Goal: Information Seeking & Learning: Learn about a topic

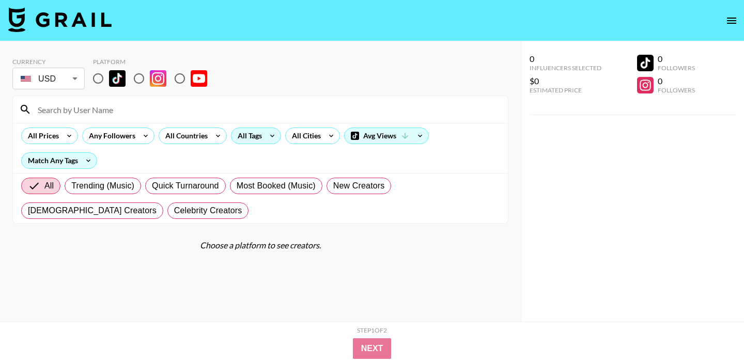
click at [251, 140] on div "All Tags" at bounding box center [247, 135] width 33 height 15
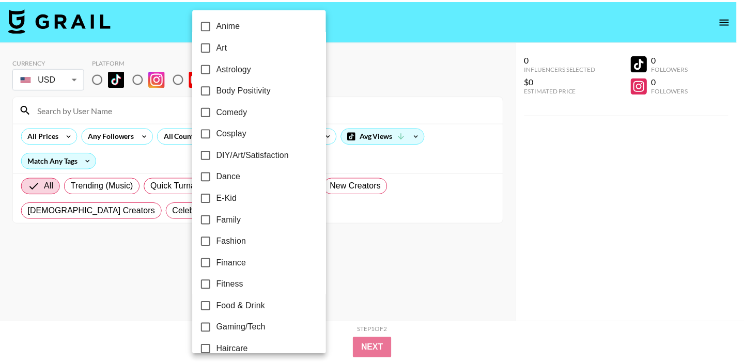
scroll to position [203, 0]
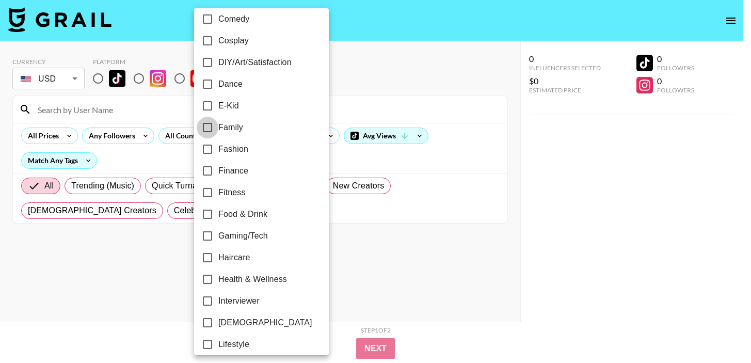
click at [210, 131] on input "Family" at bounding box center [208, 128] width 22 height 22
checkbox input "true"
click at [413, 241] on div at bounding box center [375, 181] width 751 height 363
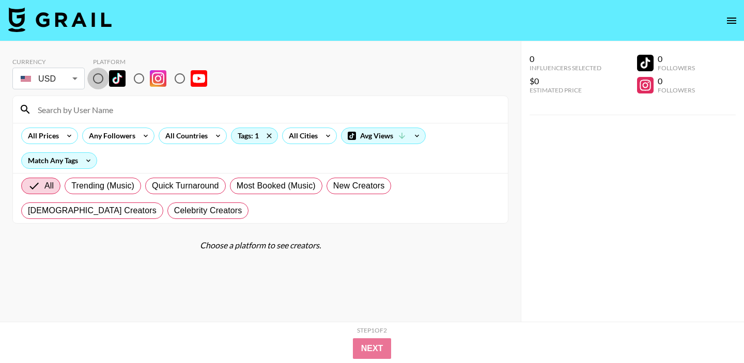
click at [98, 81] on input "radio" at bounding box center [98, 79] width 22 height 22
radio input "true"
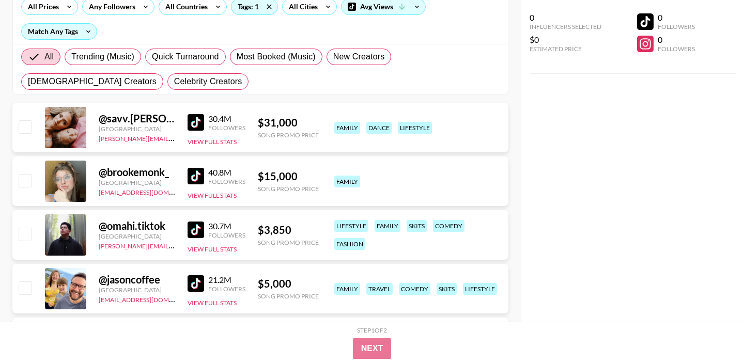
scroll to position [11, 0]
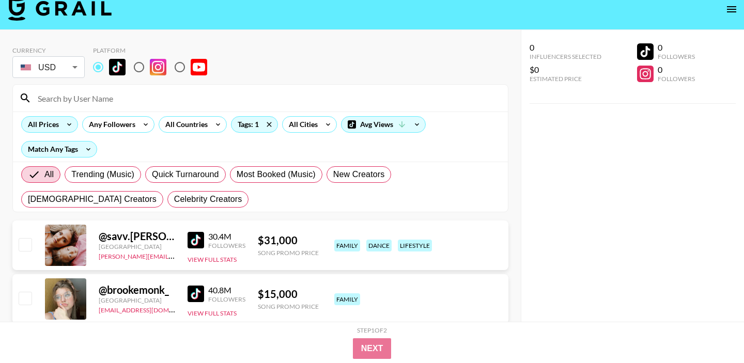
click at [64, 129] on icon at bounding box center [69, 124] width 17 height 15
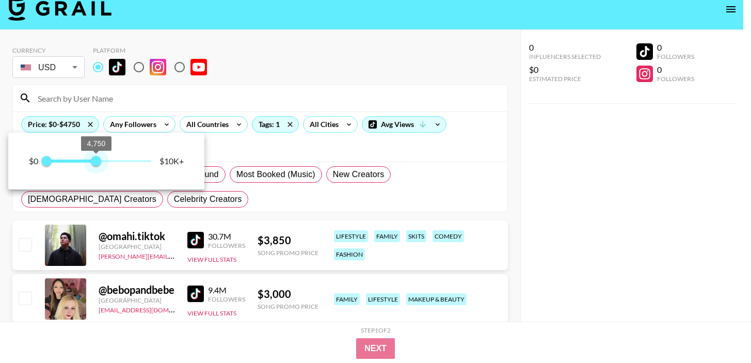
type input "5000"
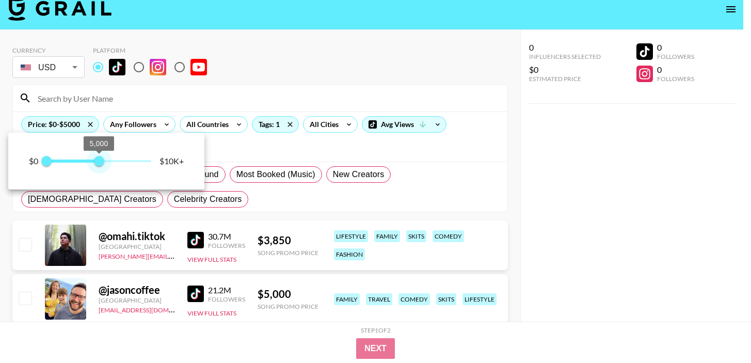
drag, startPoint x: 148, startPoint y: 164, endPoint x: 99, endPoint y: 163, distance: 49.1
click at [99, 163] on span "5,000" at bounding box center [99, 161] width 10 height 10
click at [256, 155] on div at bounding box center [375, 181] width 751 height 363
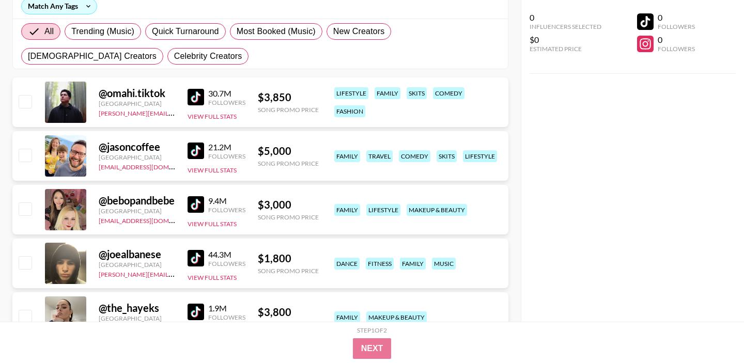
scroll to position [156, 0]
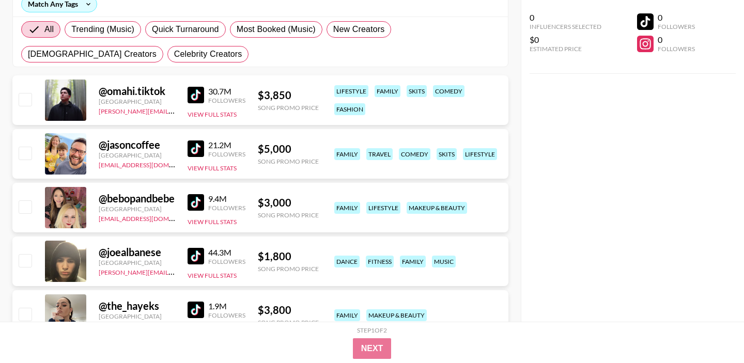
click at [193, 147] on img at bounding box center [195, 148] width 17 height 17
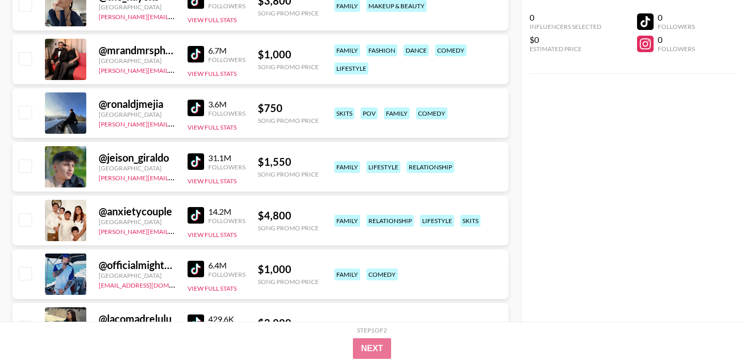
scroll to position [475, 0]
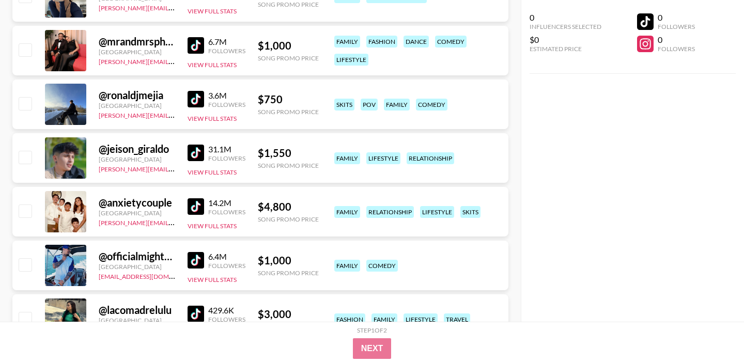
click at [198, 213] on img at bounding box center [195, 206] width 17 height 17
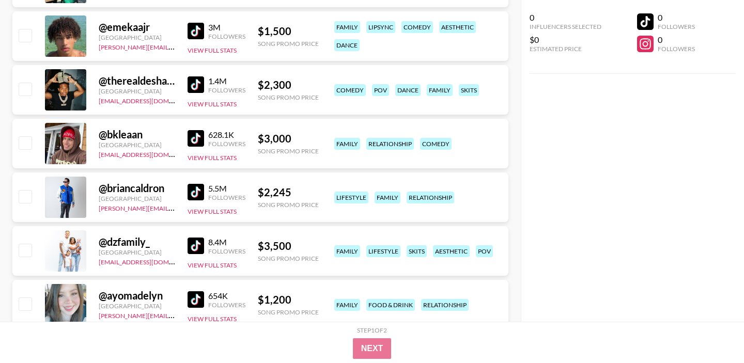
scroll to position [827, 0]
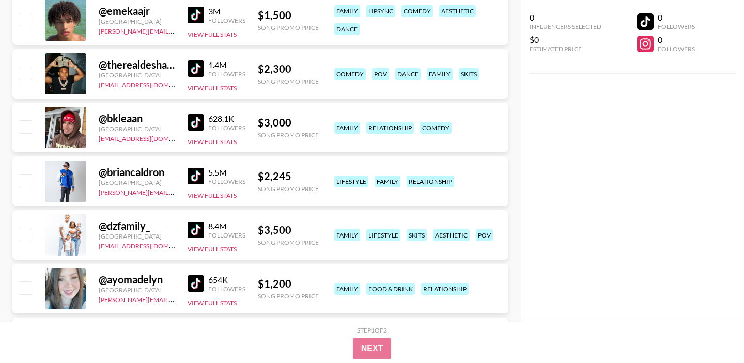
click at [191, 233] on img at bounding box center [195, 230] width 17 height 17
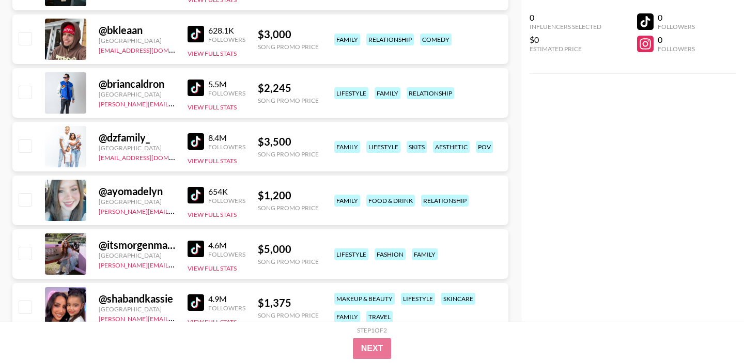
scroll to position [933, 0]
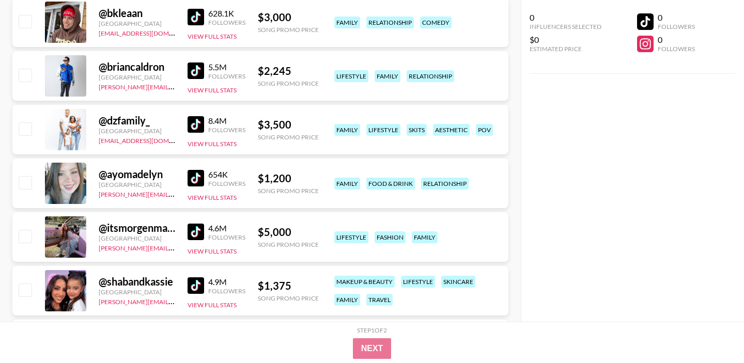
click at [194, 232] on img at bounding box center [195, 232] width 17 height 17
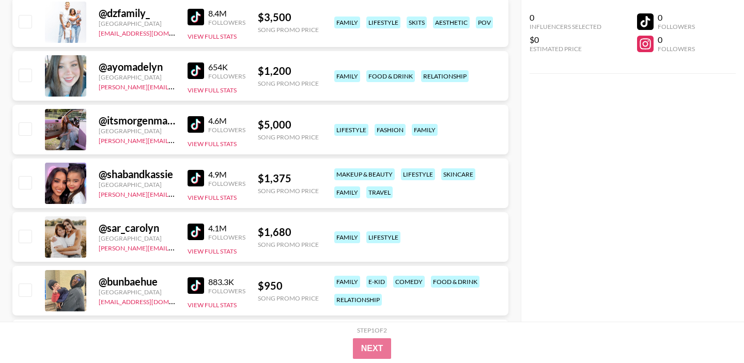
scroll to position [1056, 0]
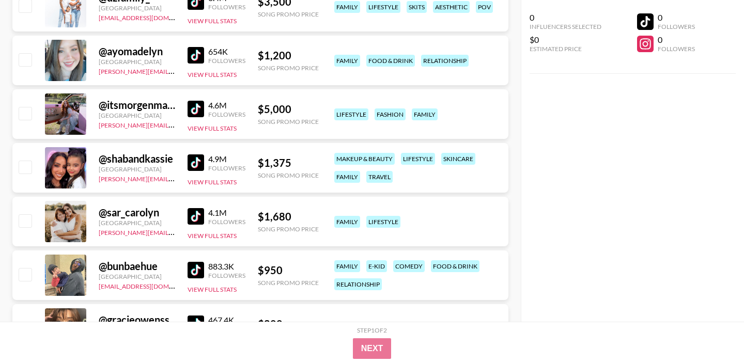
click at [193, 164] on img at bounding box center [195, 162] width 17 height 17
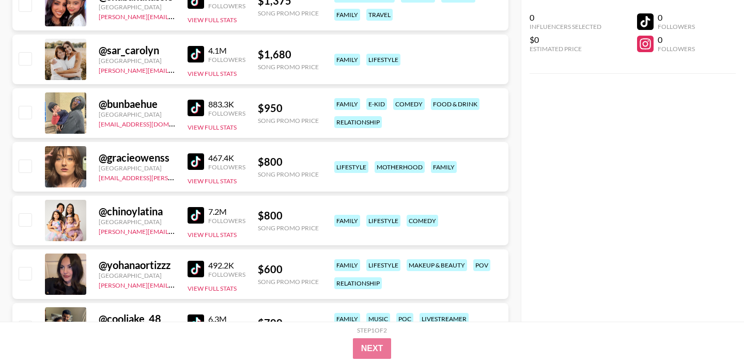
scroll to position [1219, 0]
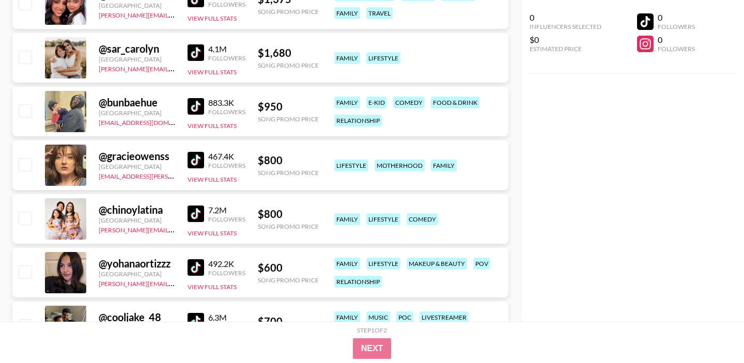
click at [191, 215] on img at bounding box center [195, 214] width 17 height 17
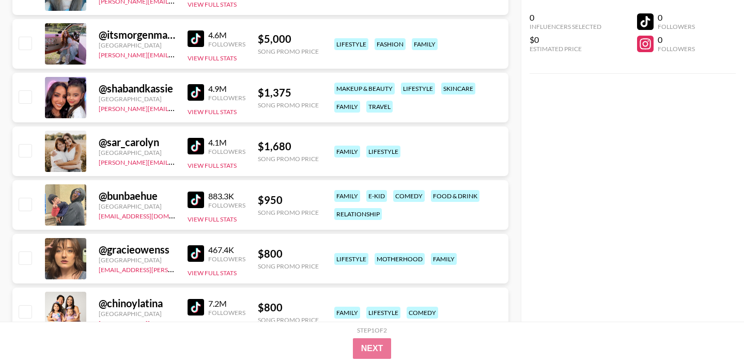
scroll to position [1119, 0]
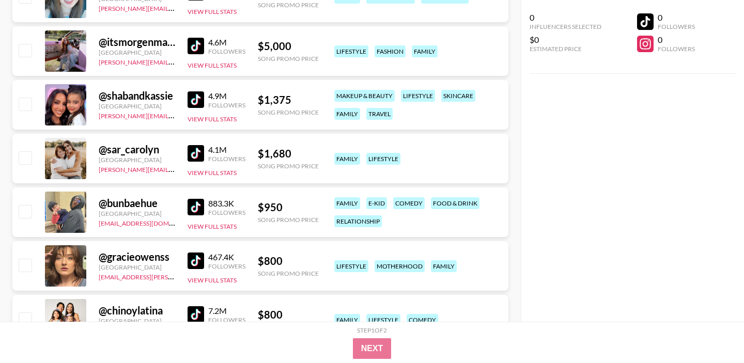
click at [197, 150] on img at bounding box center [195, 153] width 17 height 17
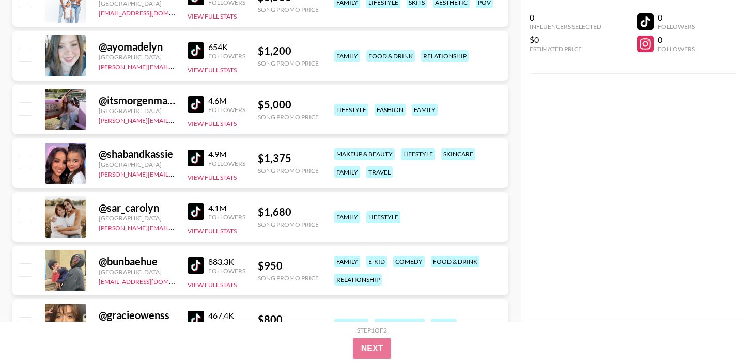
scroll to position [1060, 0]
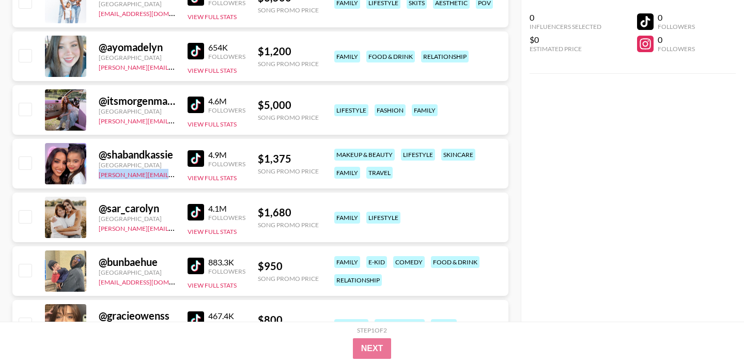
drag, startPoint x: 164, startPoint y: 176, endPoint x: 95, endPoint y: 178, distance: 69.3
click at [95, 178] on div "@ shabandkassie [GEOGRAPHIC_DATA] [PERSON_NAME][EMAIL_ADDRESS][DOMAIN_NAME] 4.9…" at bounding box center [260, 164] width 496 height 50
copy link "[PERSON_NAME][EMAIL_ADDRESS][DOMAIN_NAME]"
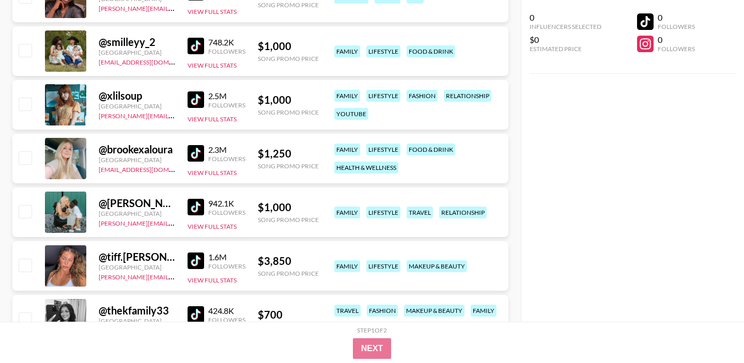
scroll to position [1773, 0]
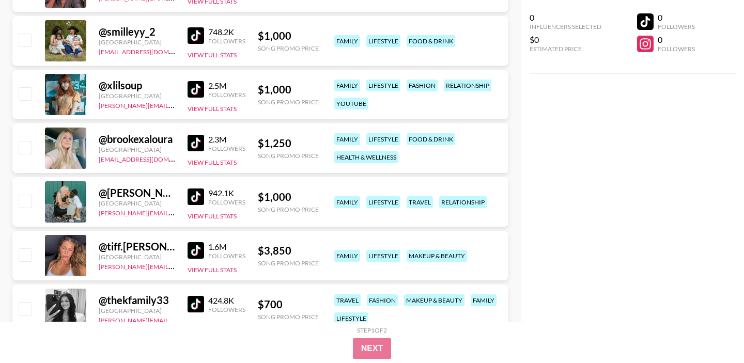
click at [199, 198] on img at bounding box center [195, 197] width 17 height 17
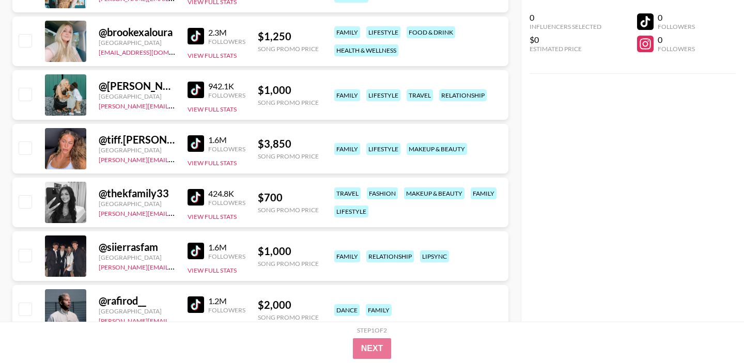
scroll to position [1891, 0]
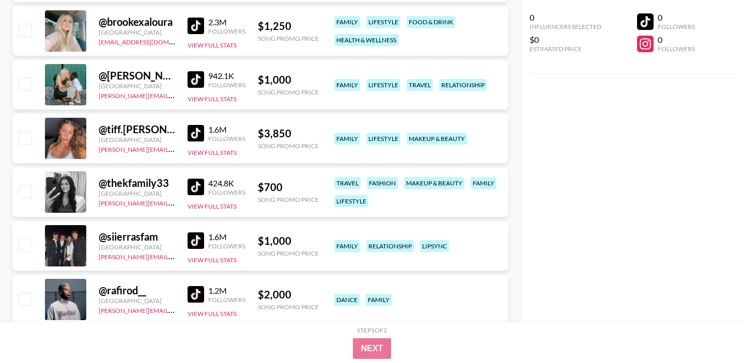
click at [190, 189] on img at bounding box center [195, 187] width 17 height 17
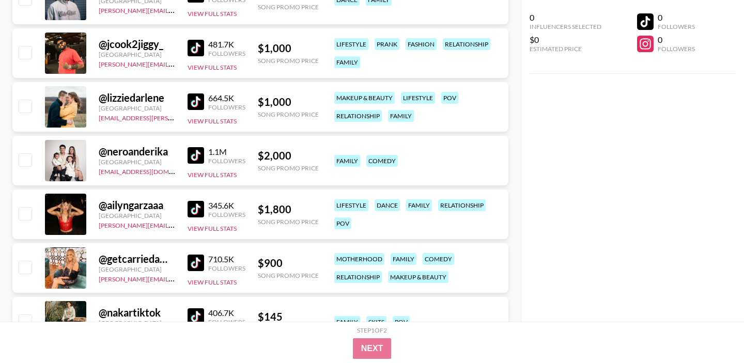
scroll to position [2200, 0]
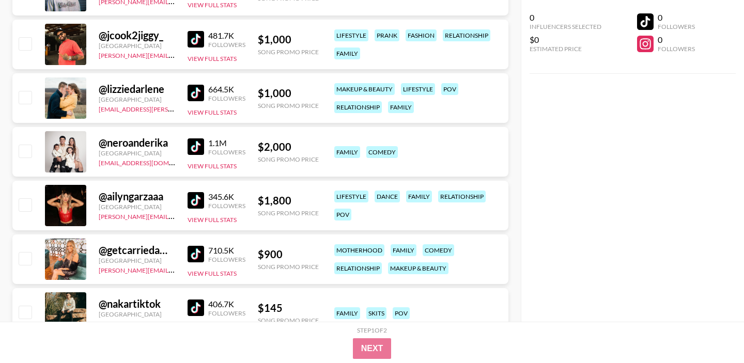
click at [201, 150] on img at bounding box center [195, 146] width 17 height 17
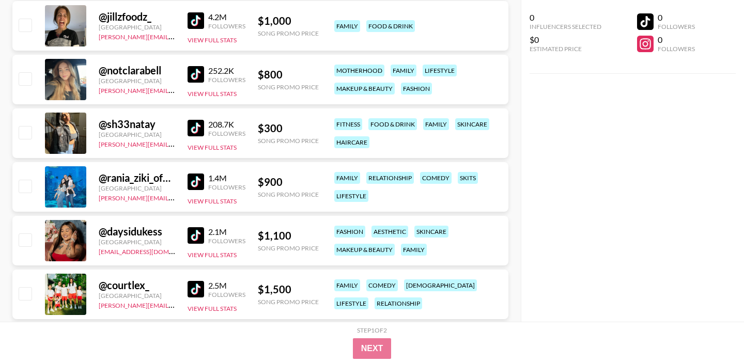
scroll to position [3180, 0]
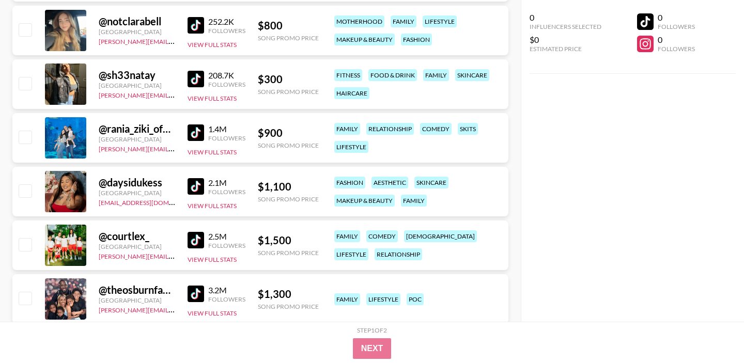
click at [205, 134] on link at bounding box center [197, 132] width 21 height 17
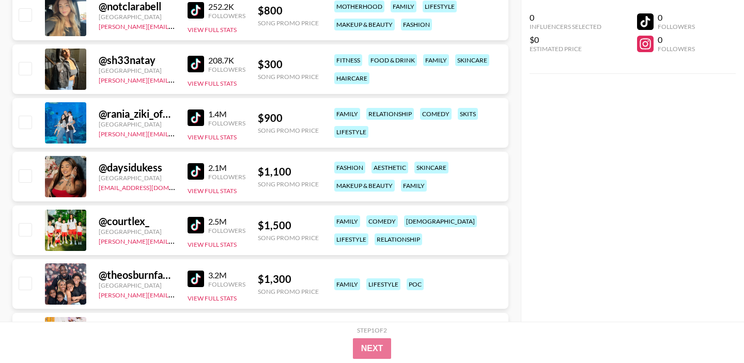
scroll to position [3196, 0]
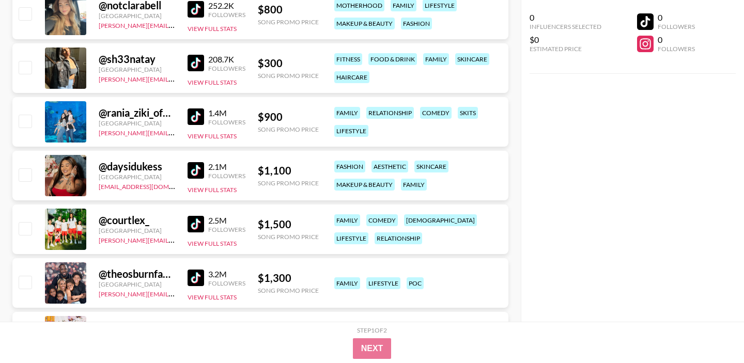
click at [193, 224] on img at bounding box center [195, 224] width 17 height 17
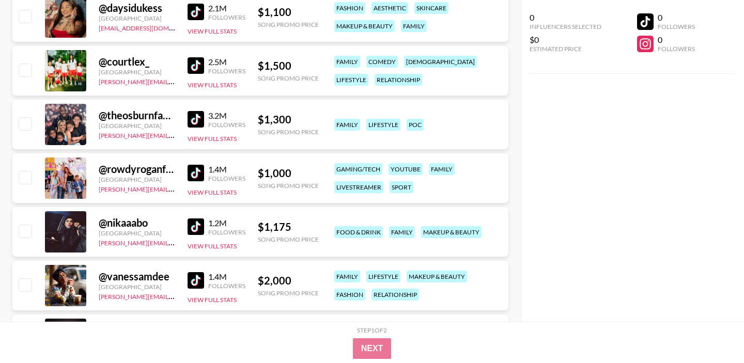
scroll to position [3365, 0]
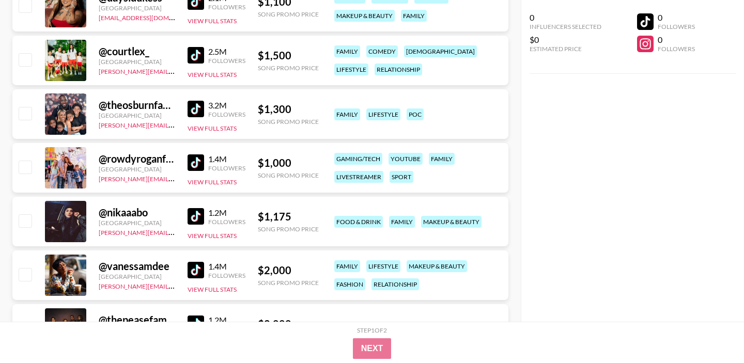
click at [195, 158] on img at bounding box center [195, 162] width 17 height 17
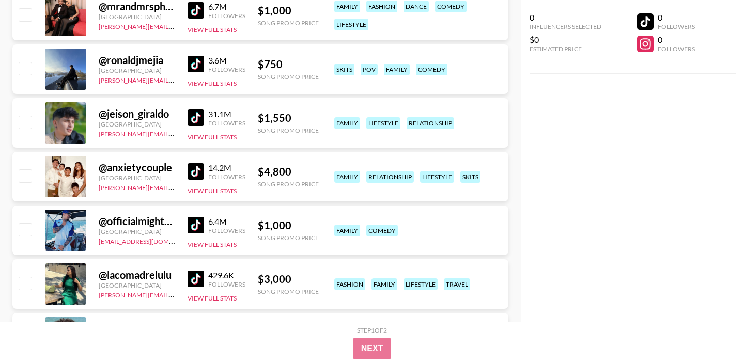
scroll to position [0, 0]
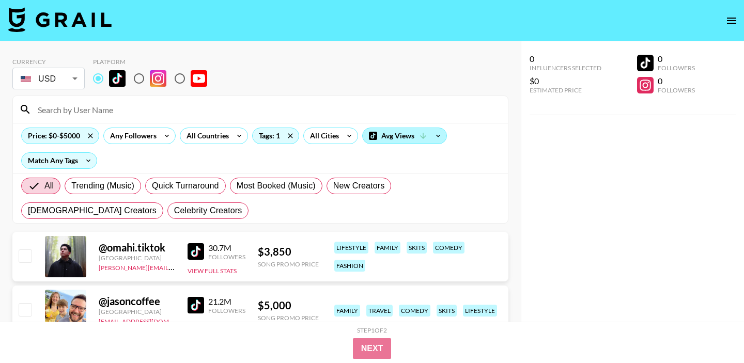
click at [393, 141] on div "Avg Views" at bounding box center [405, 135] width 84 height 15
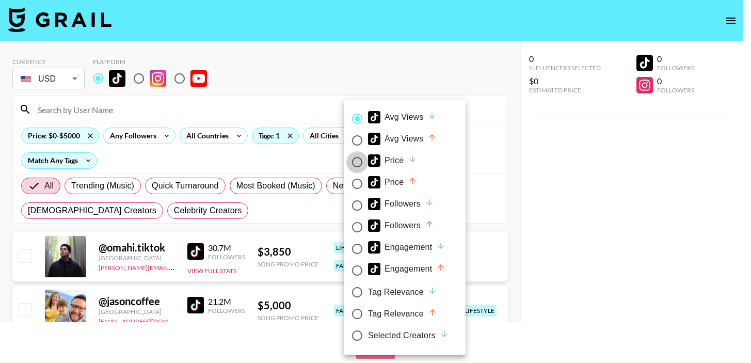
click at [358, 164] on input "Price" at bounding box center [358, 162] width 22 height 22
radio input "true"
radio input "false"
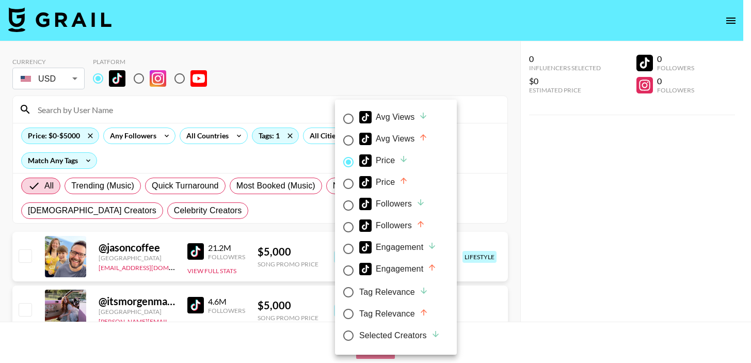
click at [287, 164] on div at bounding box center [375, 181] width 751 height 363
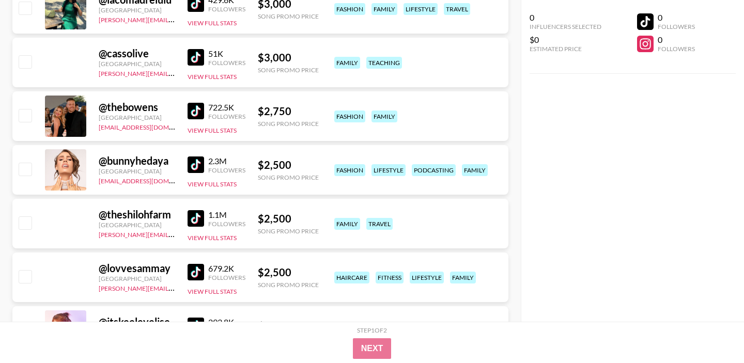
scroll to position [1323, 0]
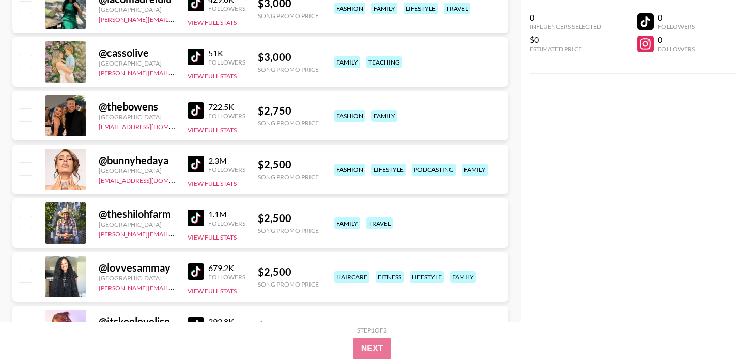
click at [204, 60] on link at bounding box center [197, 57] width 21 height 17
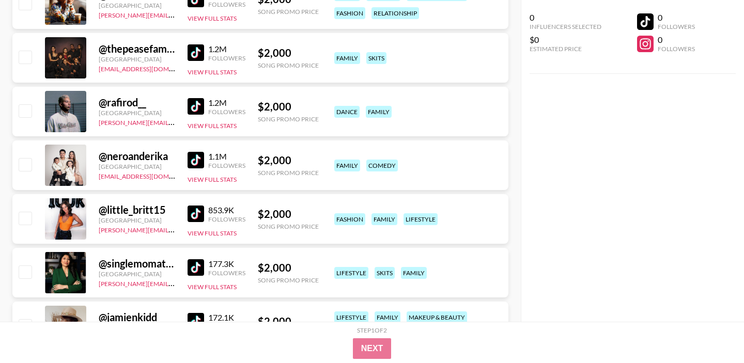
scroll to position [2194, 0]
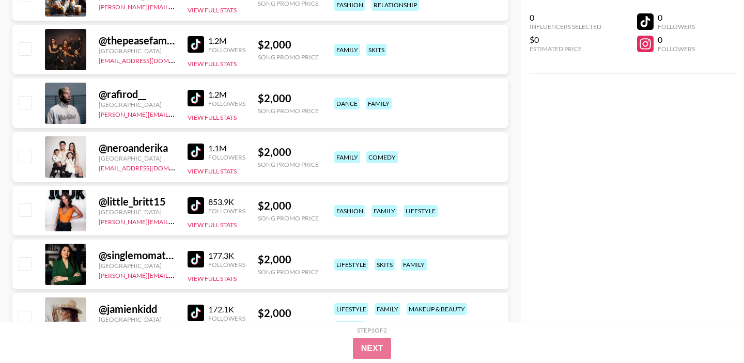
click at [196, 153] on img at bounding box center [195, 152] width 17 height 17
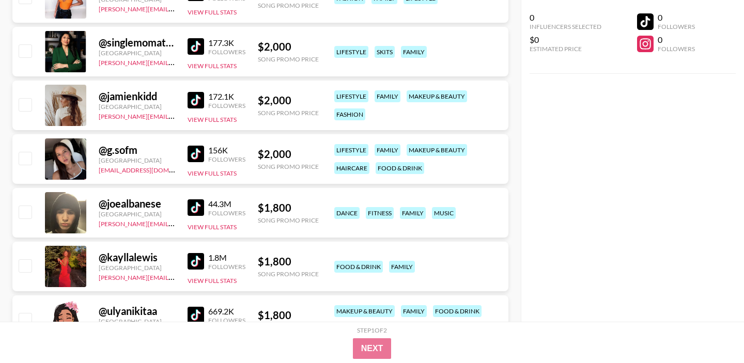
scroll to position [2411, 0]
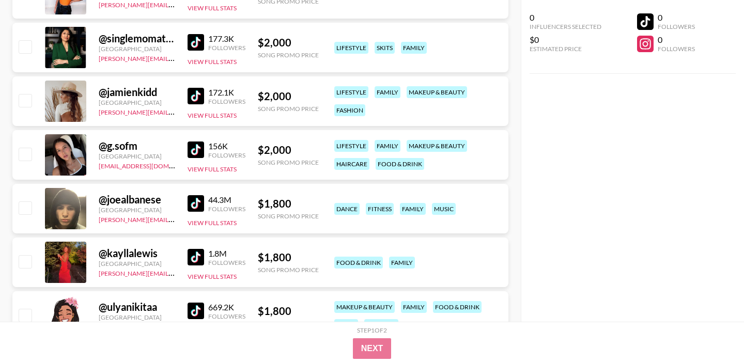
click at [199, 153] on img at bounding box center [195, 150] width 17 height 17
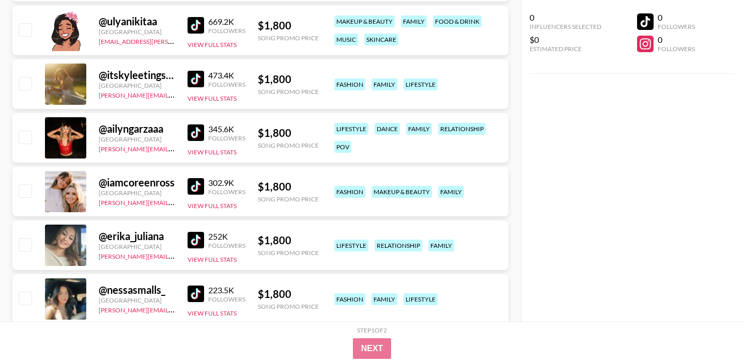
scroll to position [2741, 0]
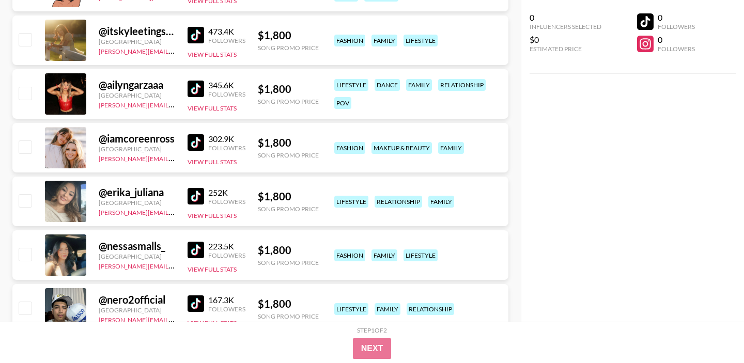
click at [204, 148] on link at bounding box center [197, 142] width 21 height 17
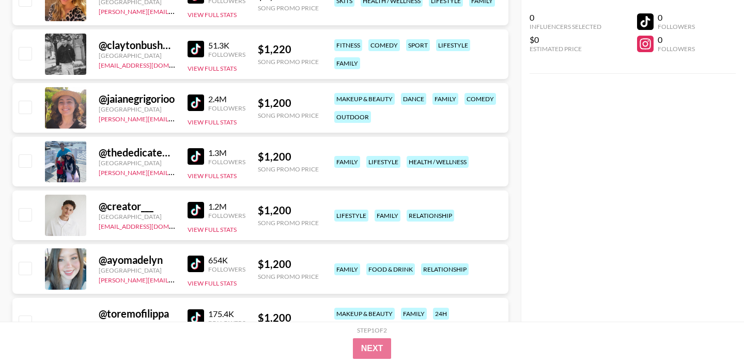
scroll to position [4405, 0]
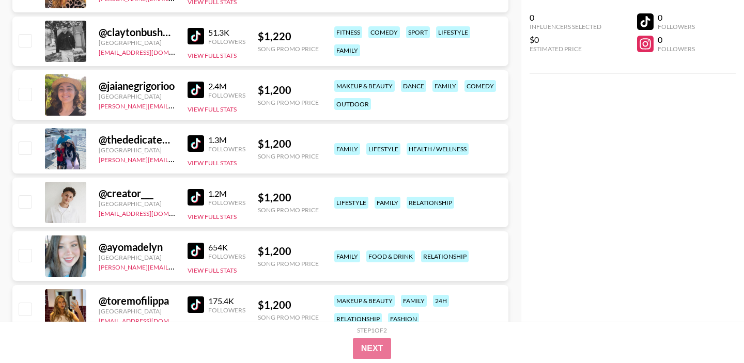
click at [203, 146] on img at bounding box center [195, 143] width 17 height 17
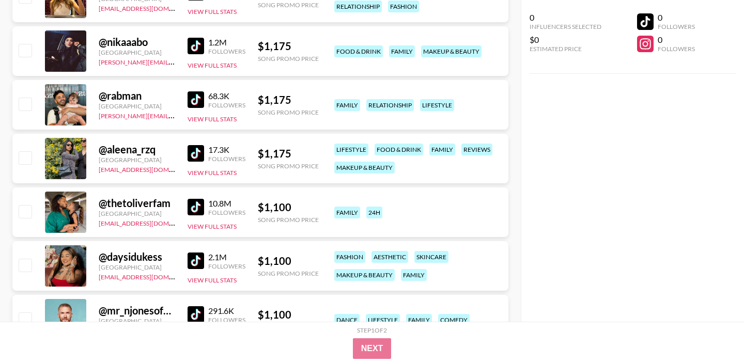
scroll to position [4722, 0]
